Goal: Information Seeking & Learning: Learn about a topic

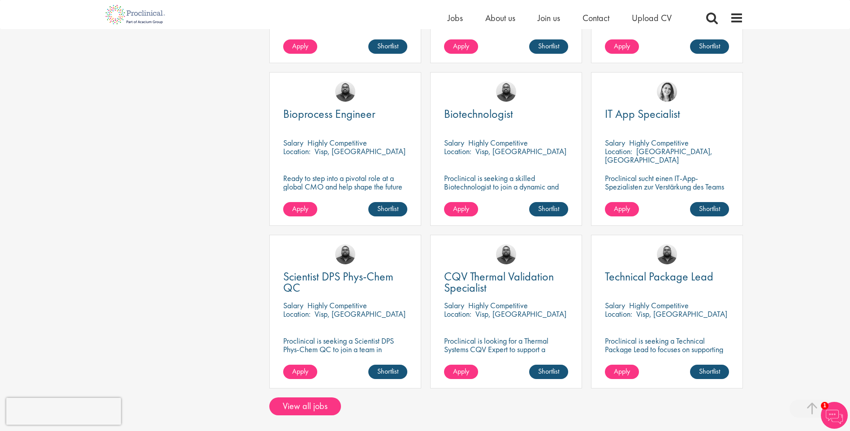
scroll to position [604, 0]
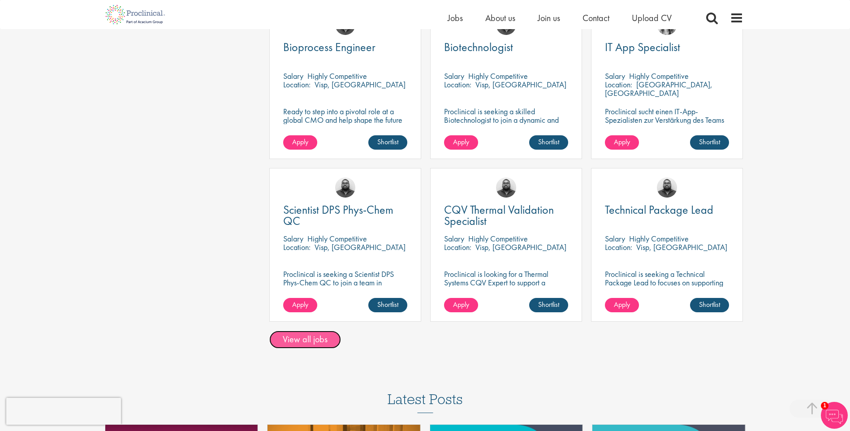
click at [300, 331] on link "View all jobs" at bounding box center [305, 340] width 72 height 18
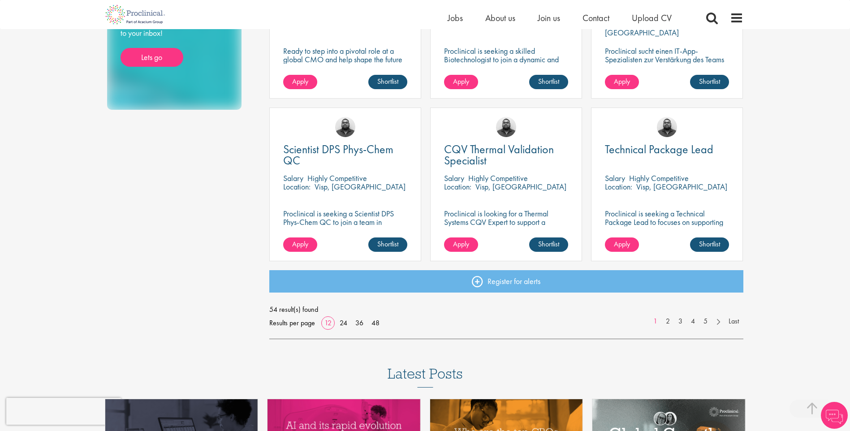
scroll to position [591, 0]
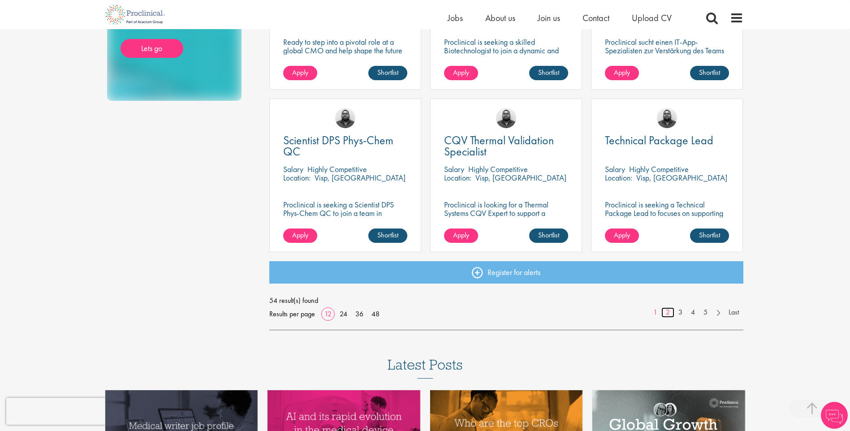
click at [667, 311] on link "2" at bounding box center [667, 312] width 13 height 10
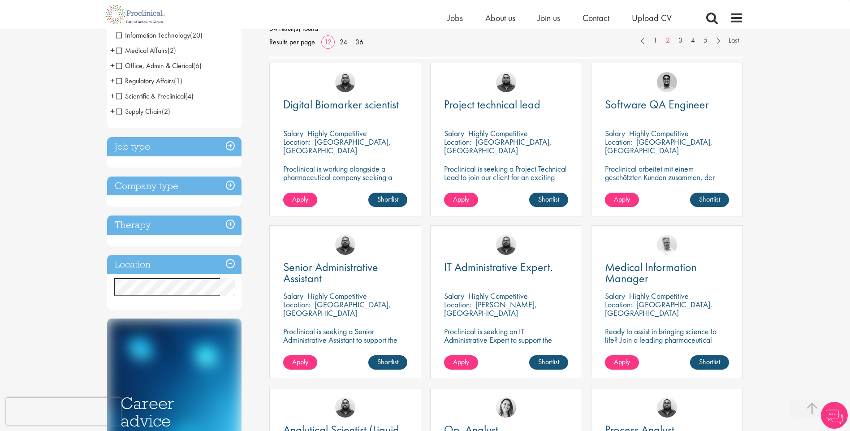
scroll to position [139, 0]
click at [505, 110] on span "Project technical lead" at bounding box center [492, 104] width 96 height 15
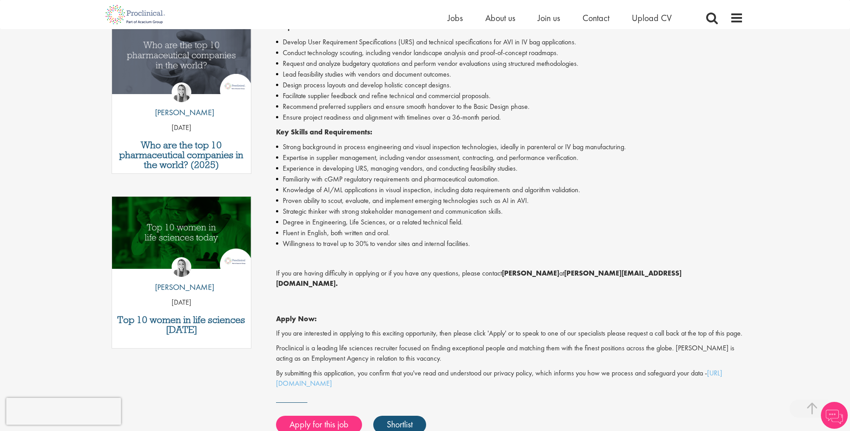
scroll to position [303, 0]
click at [478, 187] on li "Knowledge of AI/ML applications in visual inspection, including data requiremen…" at bounding box center [509, 190] width 467 height 11
drag, startPoint x: 478, startPoint y: 187, endPoint x: 431, endPoint y: 151, distance: 59.7
click at [431, 151] on li "Strong background in process engineering and visual inspection technologies, id…" at bounding box center [509, 147] width 467 height 11
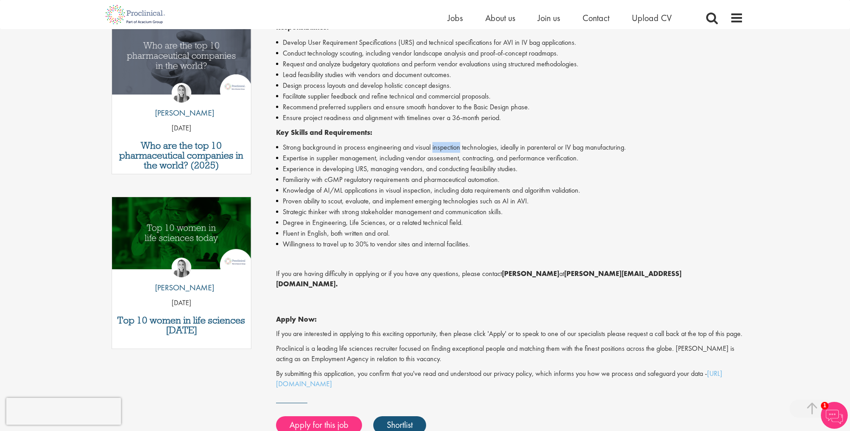
click at [431, 151] on li "Strong background in process engineering and visual inspection technologies, id…" at bounding box center [509, 147] width 467 height 11
drag, startPoint x: 431, startPoint y: 151, endPoint x: 457, endPoint y: 173, distance: 34.3
click at [457, 173] on li "Experience in developing URS, managing vendors, and conducting feasibility stud…" at bounding box center [509, 169] width 467 height 11
click at [427, 160] on li "Expertise in supplier management, including vendor assessment, contracting, and…" at bounding box center [509, 158] width 467 height 11
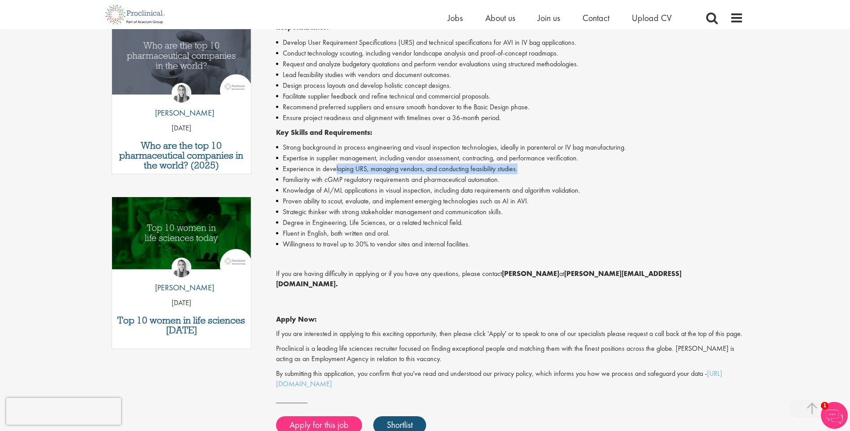
drag, startPoint x: 335, startPoint y: 174, endPoint x: 278, endPoint y: 169, distance: 57.6
click at [278, 169] on li "Experience in developing URS, managing vendors, and conducting feasibility stud…" at bounding box center [509, 169] width 467 height 11
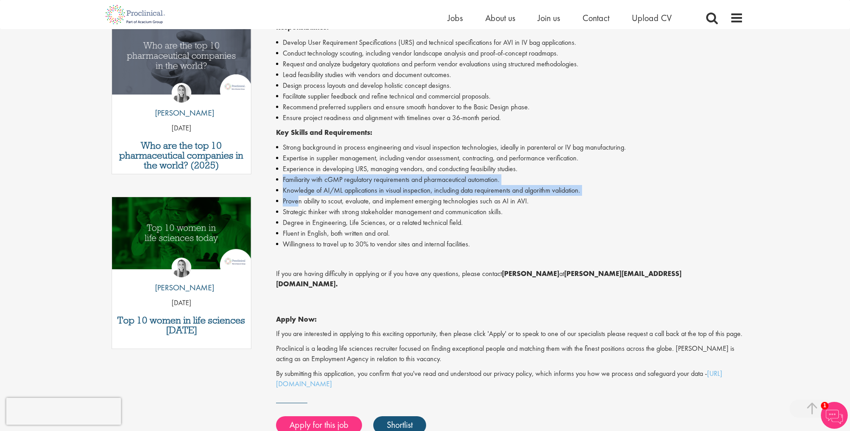
drag, startPoint x: 279, startPoint y: 180, endPoint x: 298, endPoint y: 202, distance: 28.6
click at [298, 202] on ul "Strong background in process engineering and visual inspection technologies, id…" at bounding box center [509, 196] width 467 height 108
click at [298, 202] on li "Proven ability to scout, evaluate, and implement emerging technologies such as …" at bounding box center [509, 201] width 467 height 11
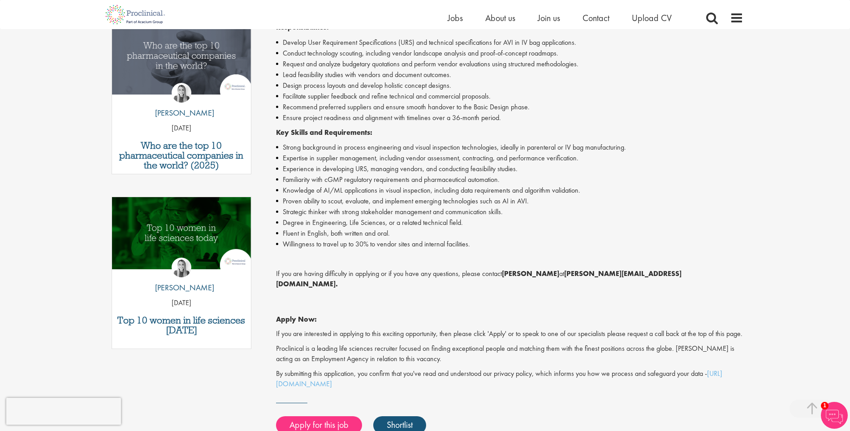
click at [353, 207] on li "Strategic thinker with strong stakeholder management and communication skills." at bounding box center [509, 212] width 467 height 11
drag, startPoint x: 353, startPoint y: 207, endPoint x: 400, endPoint y: 228, distance: 51.8
click at [400, 228] on li "Degree in Engineering, Life Sciences, or a related technical field." at bounding box center [509, 222] width 467 height 11
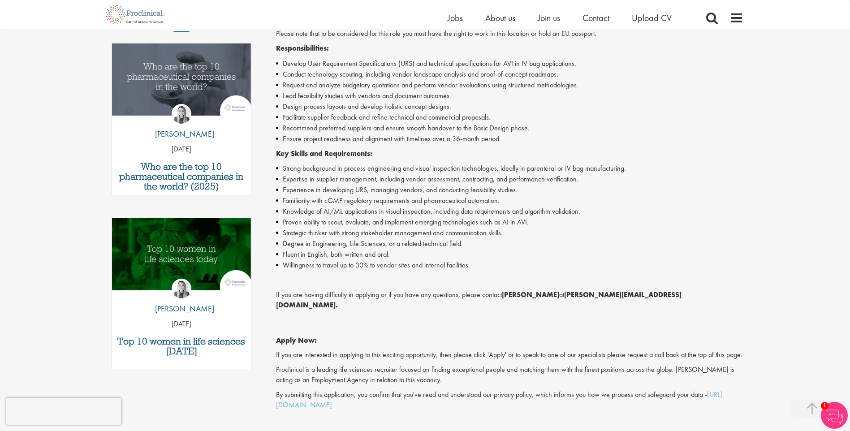
scroll to position [219, 0]
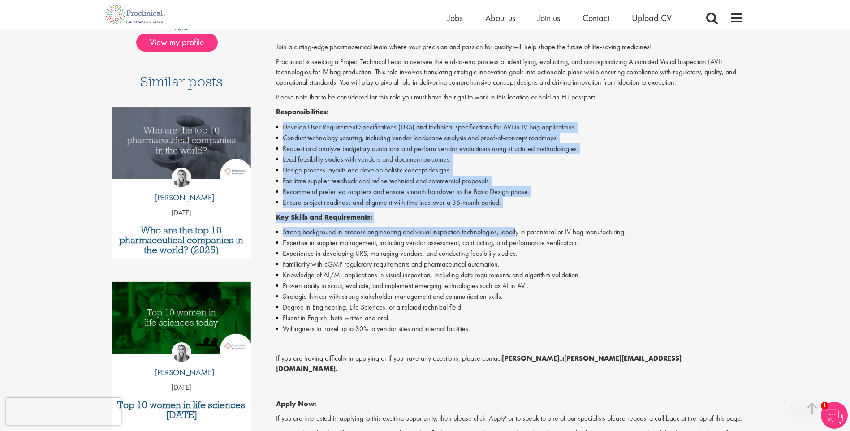
drag, startPoint x: 280, startPoint y: 120, endPoint x: 518, endPoint y: 225, distance: 260.2
click at [518, 225] on div "Join a cutting-edge pharmaceutical team where your precision and passion for qu…" at bounding box center [509, 258] width 467 height 432
click at [413, 161] on li "Lead feasibility studies with vendors and document outcomes." at bounding box center [509, 159] width 467 height 11
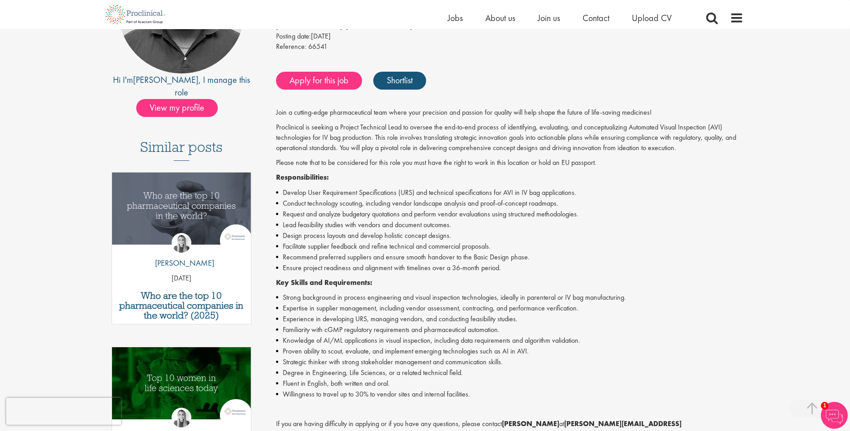
scroll to position [153, 0]
click at [426, 125] on p "Proclinical is seeking a Project Technical Lead to oversee the end-to-end proce…" at bounding box center [509, 138] width 467 height 31
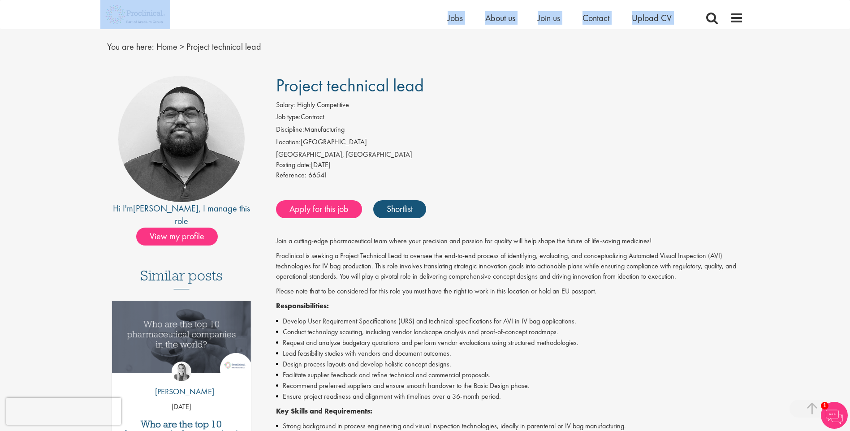
scroll to position [0, 0]
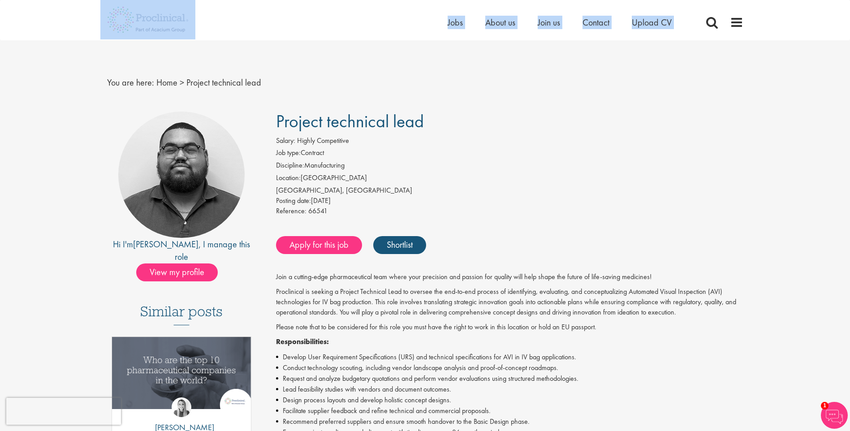
drag, startPoint x: 36, startPoint y: 8, endPoint x: 9, endPoint y: -11, distance: 32.5
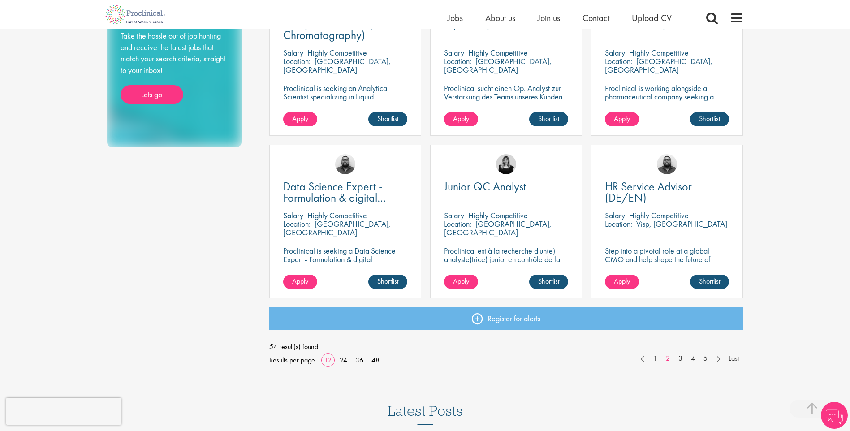
scroll to position [563, 0]
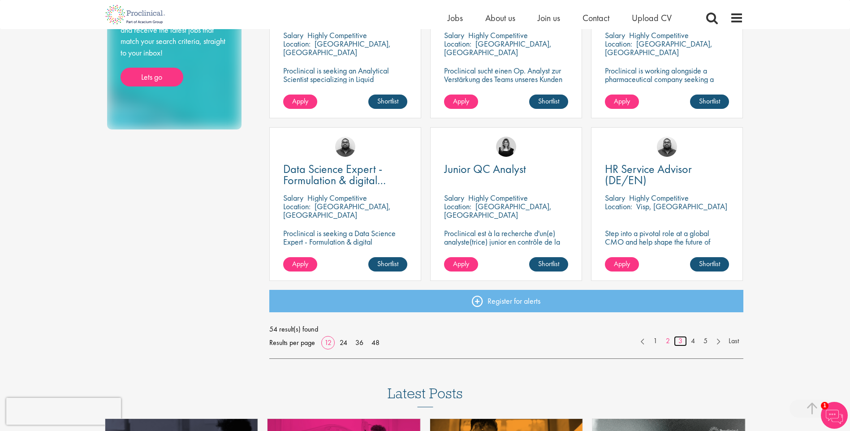
click at [682, 343] on link "3" at bounding box center [680, 341] width 13 height 10
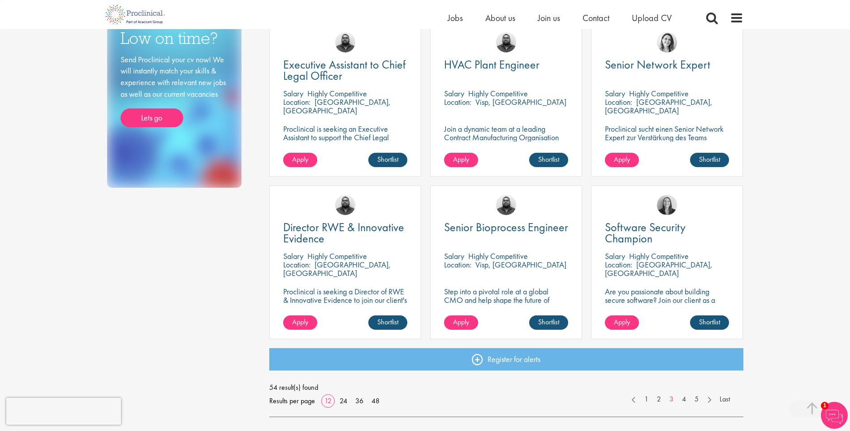
scroll to position [619, 0]
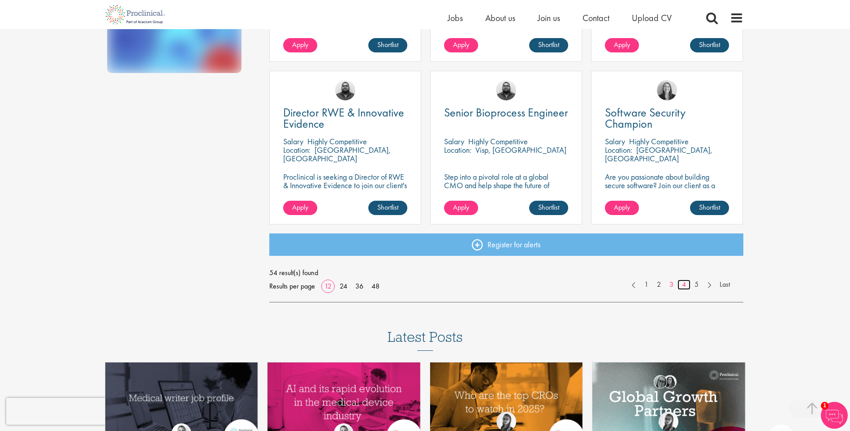
click at [684, 284] on link "4" at bounding box center [683, 285] width 13 height 10
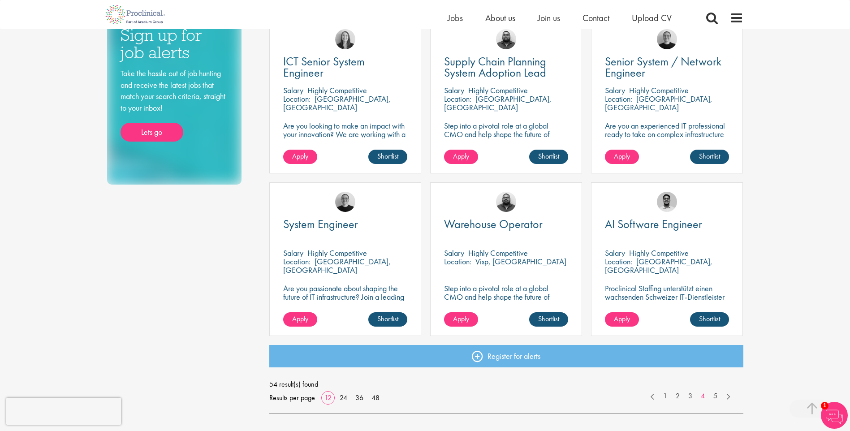
scroll to position [527, 0]
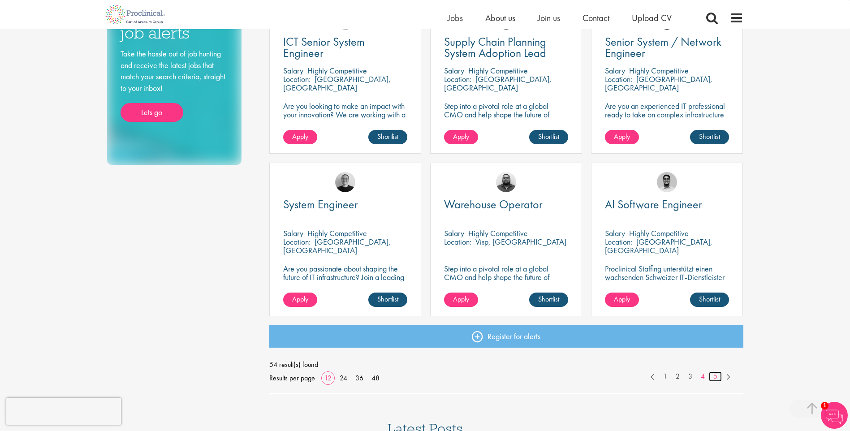
click at [714, 375] on link "5" at bounding box center [715, 376] width 13 height 10
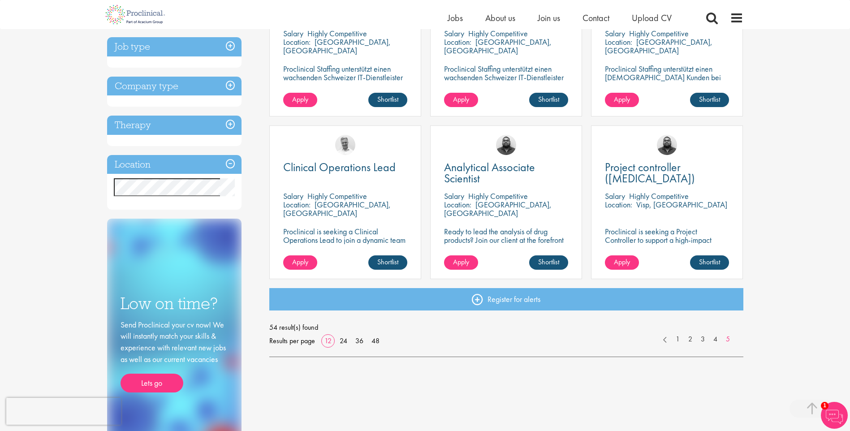
scroll to position [239, 0]
click at [677, 339] on link "1" at bounding box center [677, 340] width 13 height 10
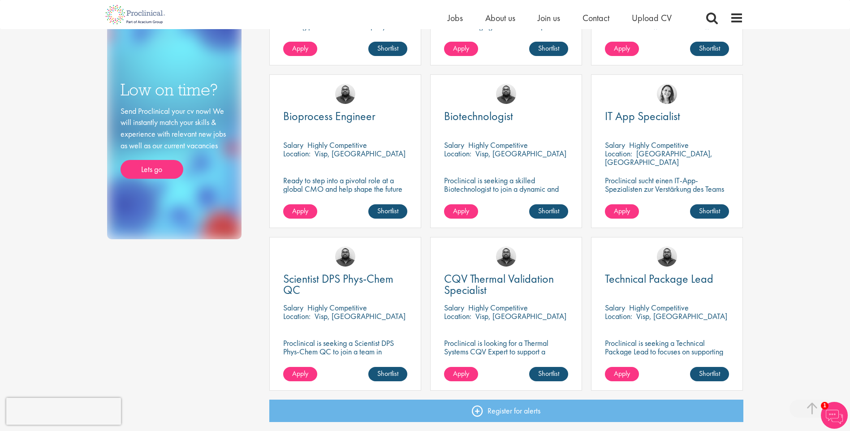
scroll to position [475, 0]
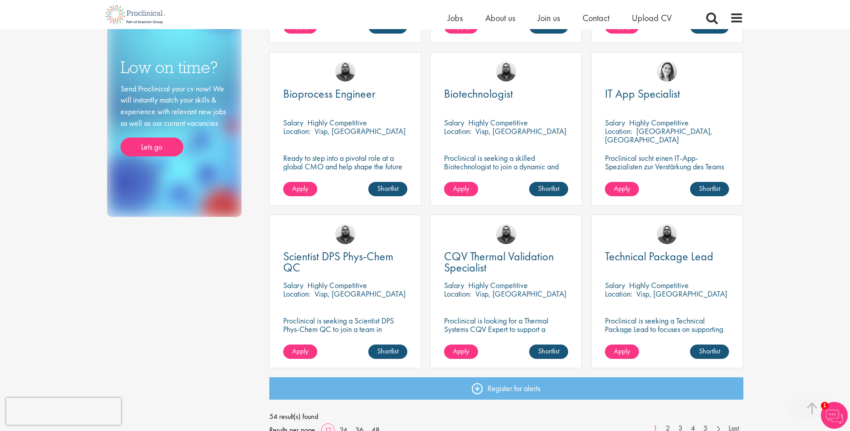
drag, startPoint x: 670, startPoint y: 29, endPoint x: 806, endPoint y: 104, distance: 155.4
click at [806, 104] on div "You are here: Home > Job search Discipline Clinical Research (4) - + Program Ma…" at bounding box center [425, 109] width 850 height 1169
